Goal: Book appointment/travel/reservation

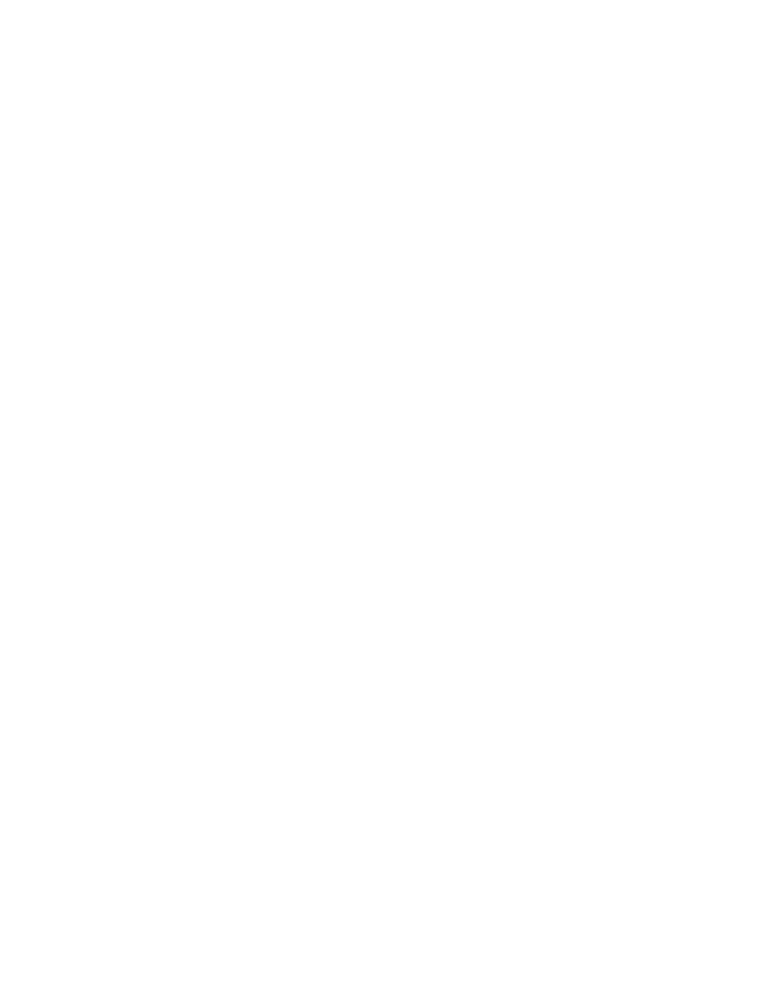
click at [335, 643] on div at bounding box center [330, 639] width 14 height 7
click at [500, 402] on div at bounding box center [497, 411] width 19 height 19
click at [429, 607] on div "übernehmen" at bounding box center [386, 625] width 241 height 37
click at [449, 656] on div "Meine Wünsche" at bounding box center [407, 640] width 119 height 32
click at [677, 93] on icon at bounding box center [684, 109] width 40 height 32
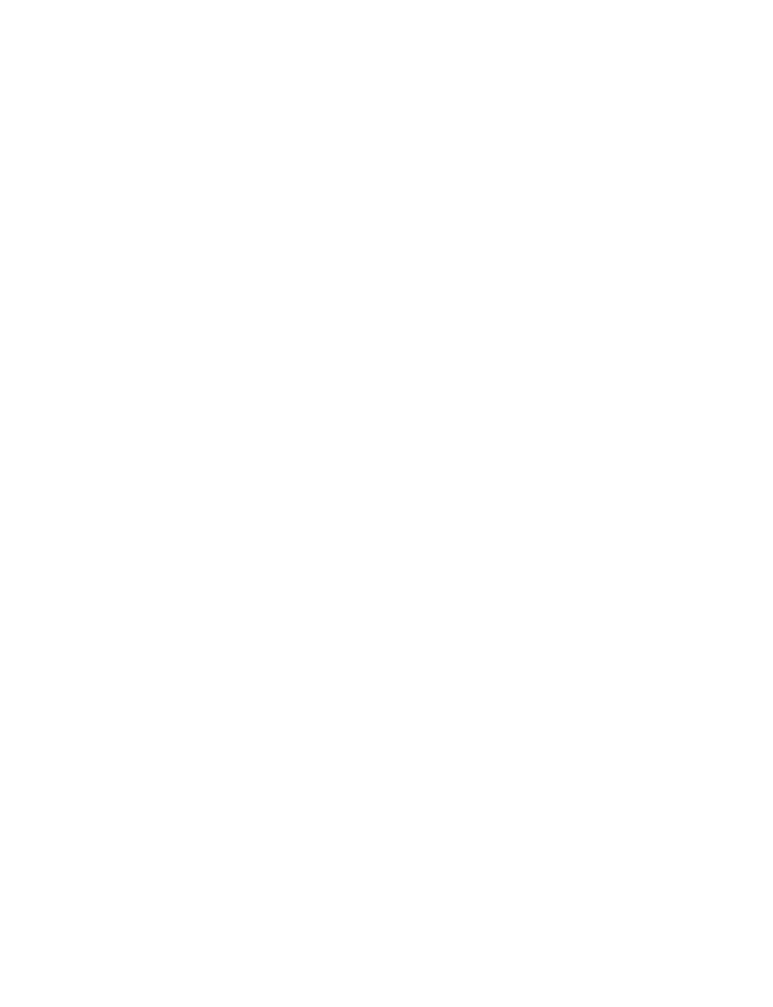
scroll to position [266, 0]
click at [303, 481] on span "Region" at bounding box center [291, 474] width 56 height 13
click at [439, 607] on div "übernehmen" at bounding box center [386, 625] width 241 height 37
click at [322, 490] on div "Region" at bounding box center [291, 474] width 102 height 32
click at [424, 364] on h5 "Region" at bounding box center [386, 371] width 241 height 15
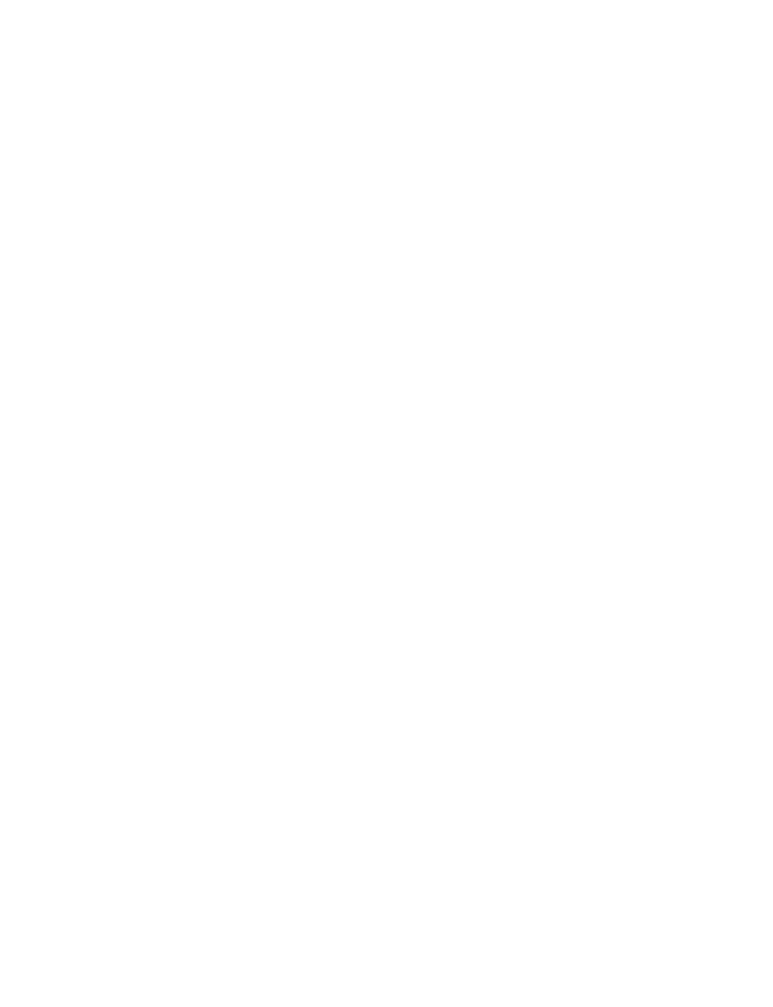
click at [546, 319] on icon at bounding box center [535, 335] width 40 height 32
click at [721, 490] on link "Hotel finden" at bounding box center [698, 474] width 102 height 32
click at [431, 394] on span "Meine Wünsche" at bounding box center [397, 400] width 72 height 13
click at [689, 93] on icon at bounding box center [684, 109] width 40 height 32
